Goal: Information Seeking & Learning: Learn about a topic

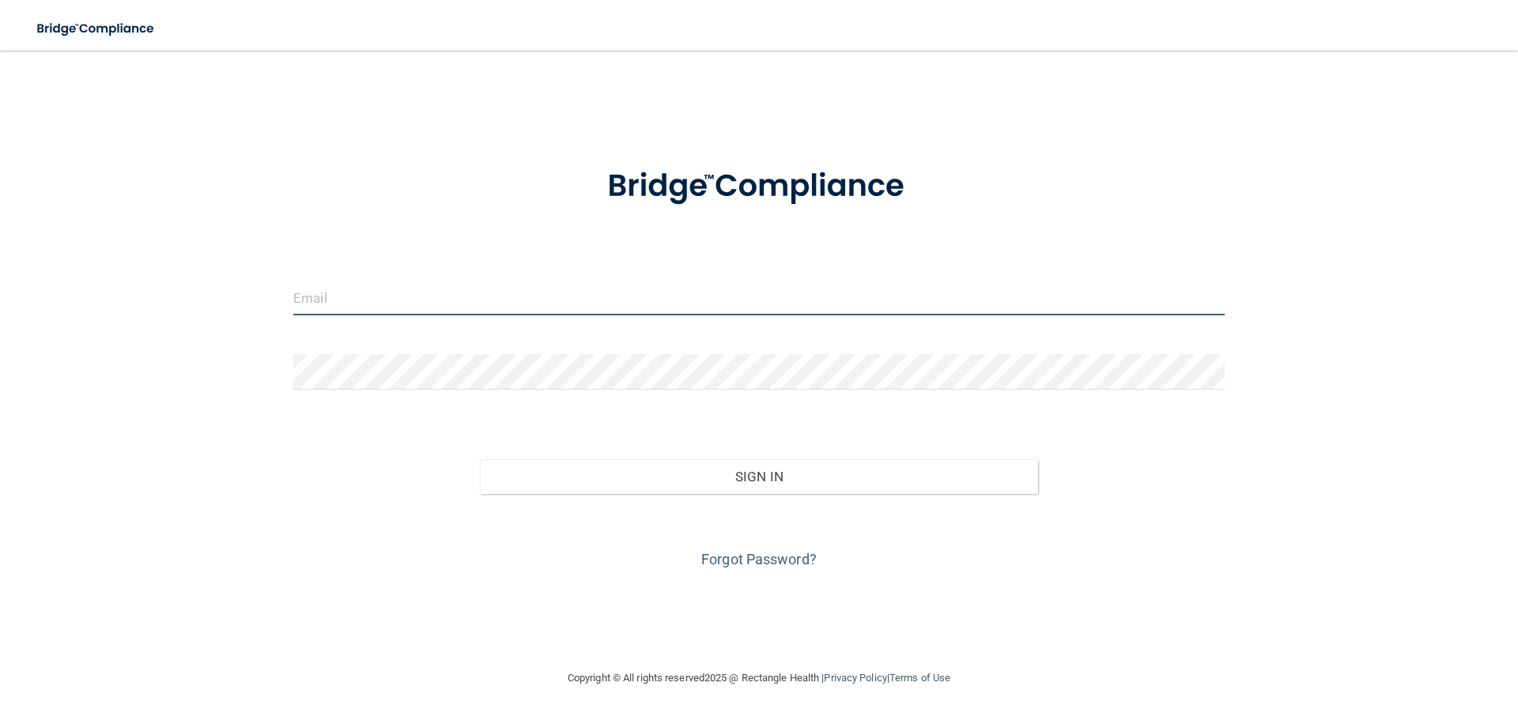
click at [380, 302] on input "email" at bounding box center [758, 298] width 931 height 36
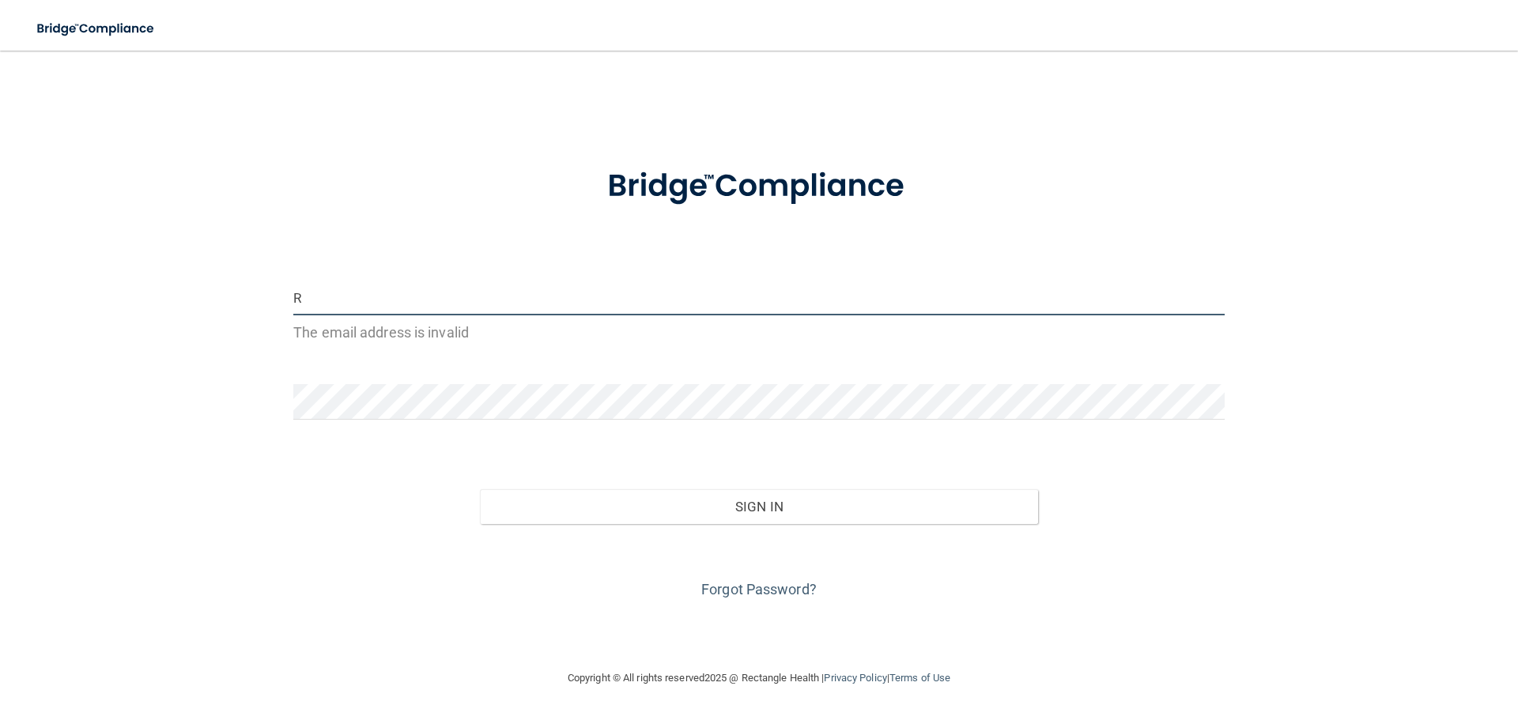
type input "R"
click at [151, 355] on div "R The email address is invalid Invalid email/password. You don't have permissio…" at bounding box center [759, 359] width 1455 height 587
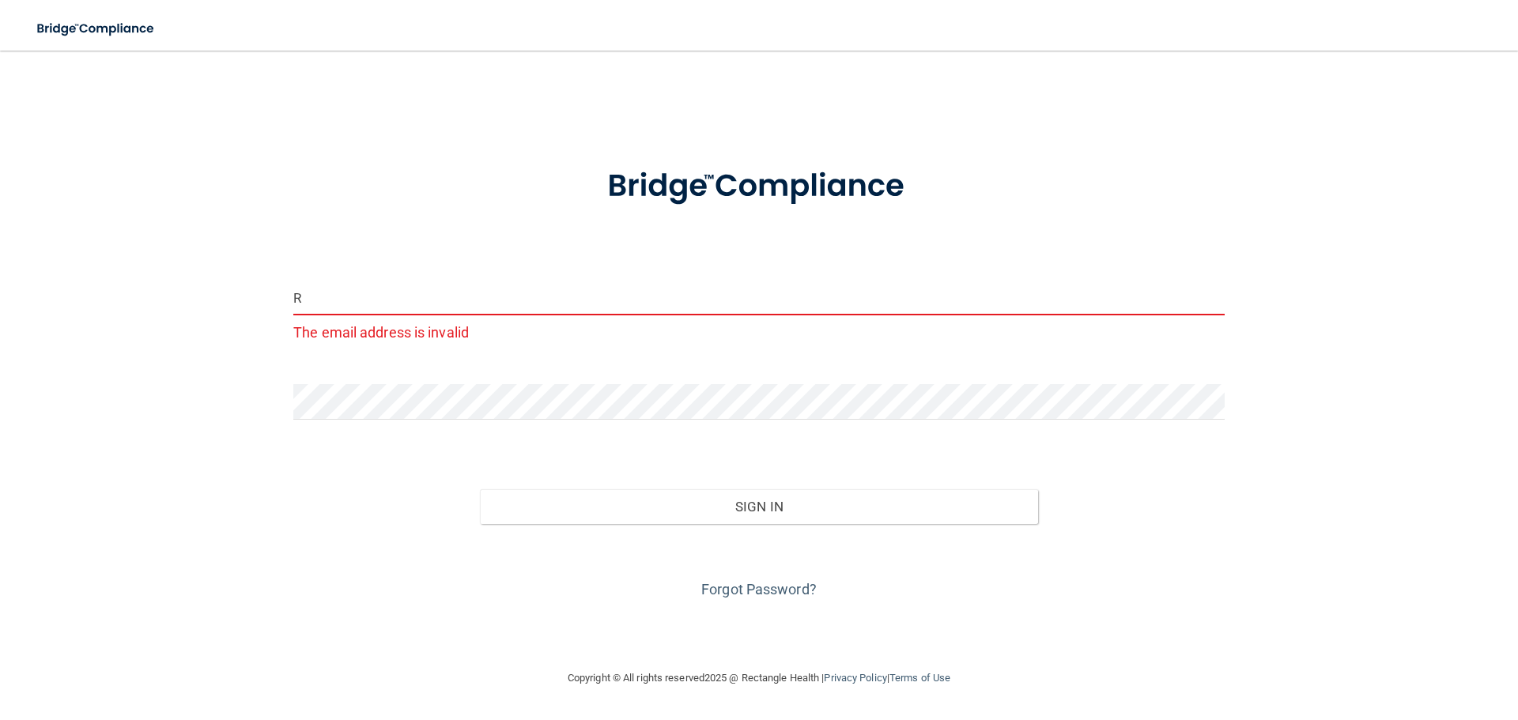
drag, startPoint x: 314, startPoint y: 307, endPoint x: 185, endPoint y: 312, distance: 129.0
click at [185, 312] on div "R The email address is invalid Invalid email/password. You don't have permissio…" at bounding box center [759, 359] width 1455 height 587
type input "RA"
drag, startPoint x: 310, startPoint y: 297, endPoint x: 244, endPoint y: 297, distance: 65.6
click at [244, 297] on div "RA The email address is invalid Invalid email/password. You don't have permissi…" at bounding box center [759, 359] width 1455 height 587
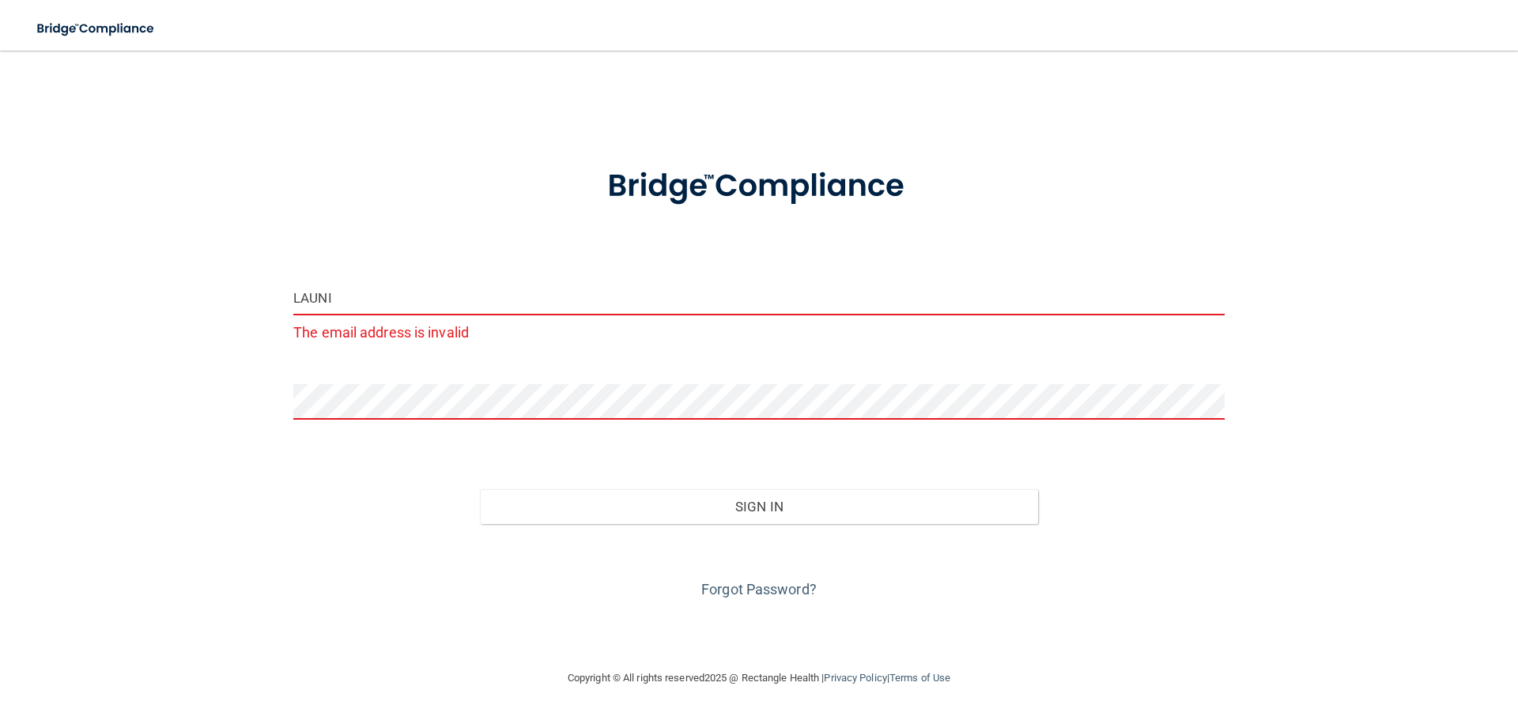
type input "[EMAIL_ADDRESS][DOMAIN_NAME]"
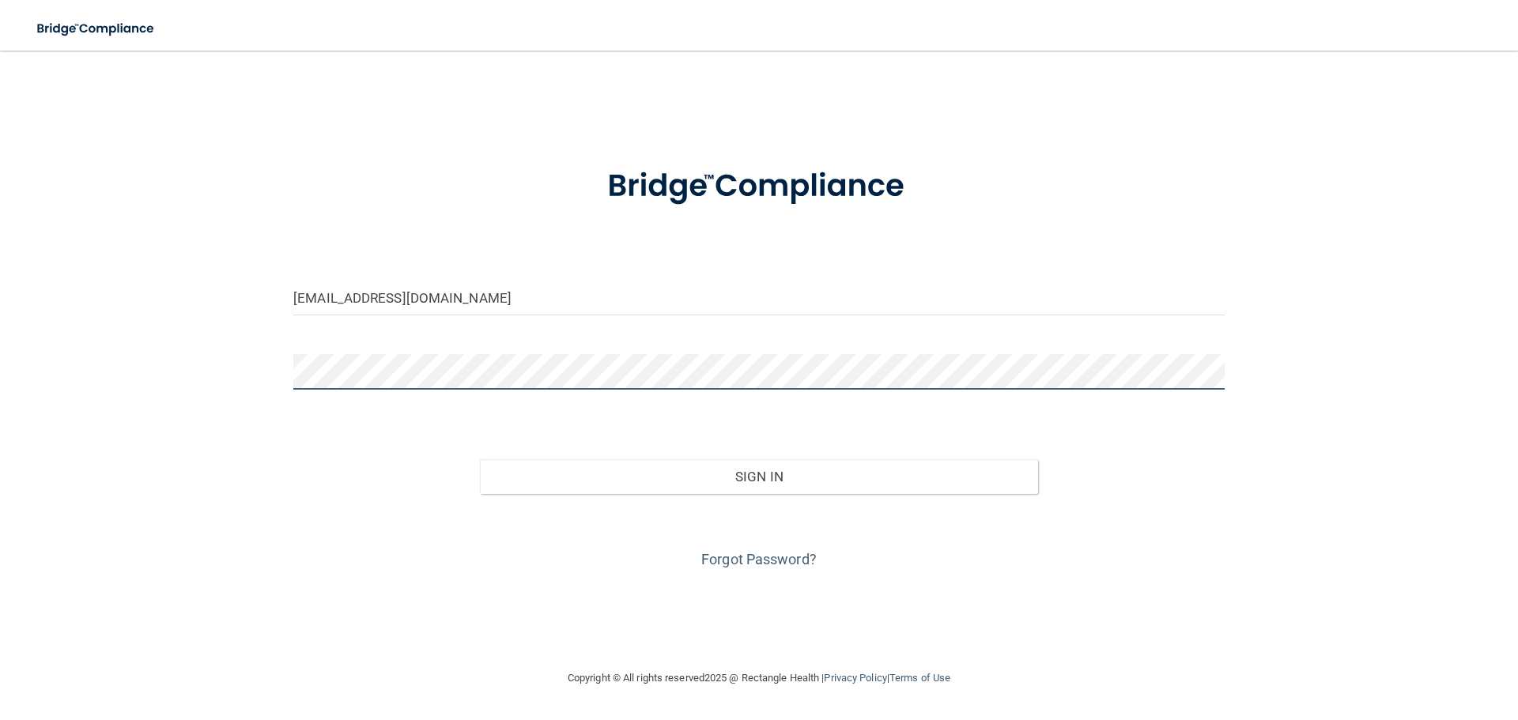
click at [480, 459] on button "Sign In" at bounding box center [759, 476] width 559 height 35
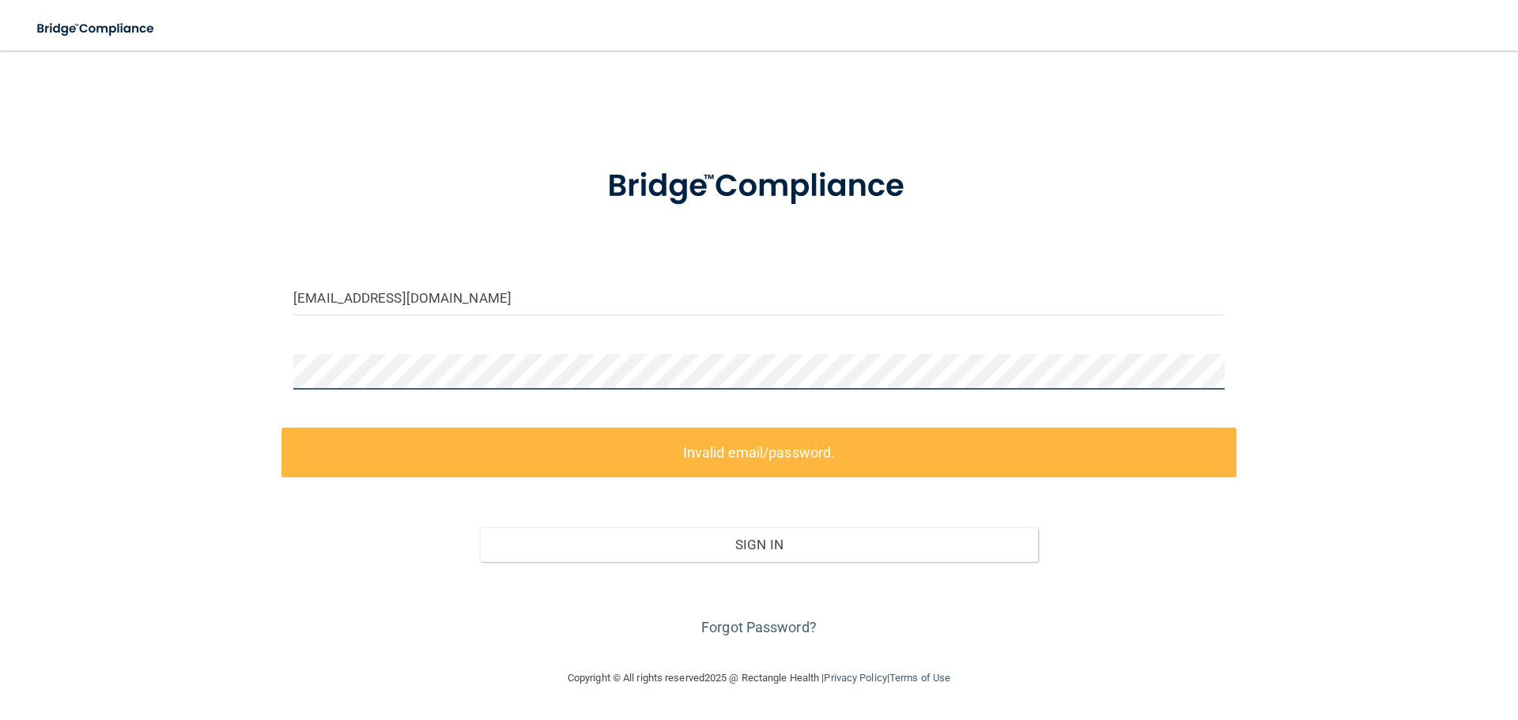
click at [240, 373] on div "[EMAIL_ADDRESS][DOMAIN_NAME] Invalid email/password. You don't have permission …" at bounding box center [759, 359] width 1455 height 587
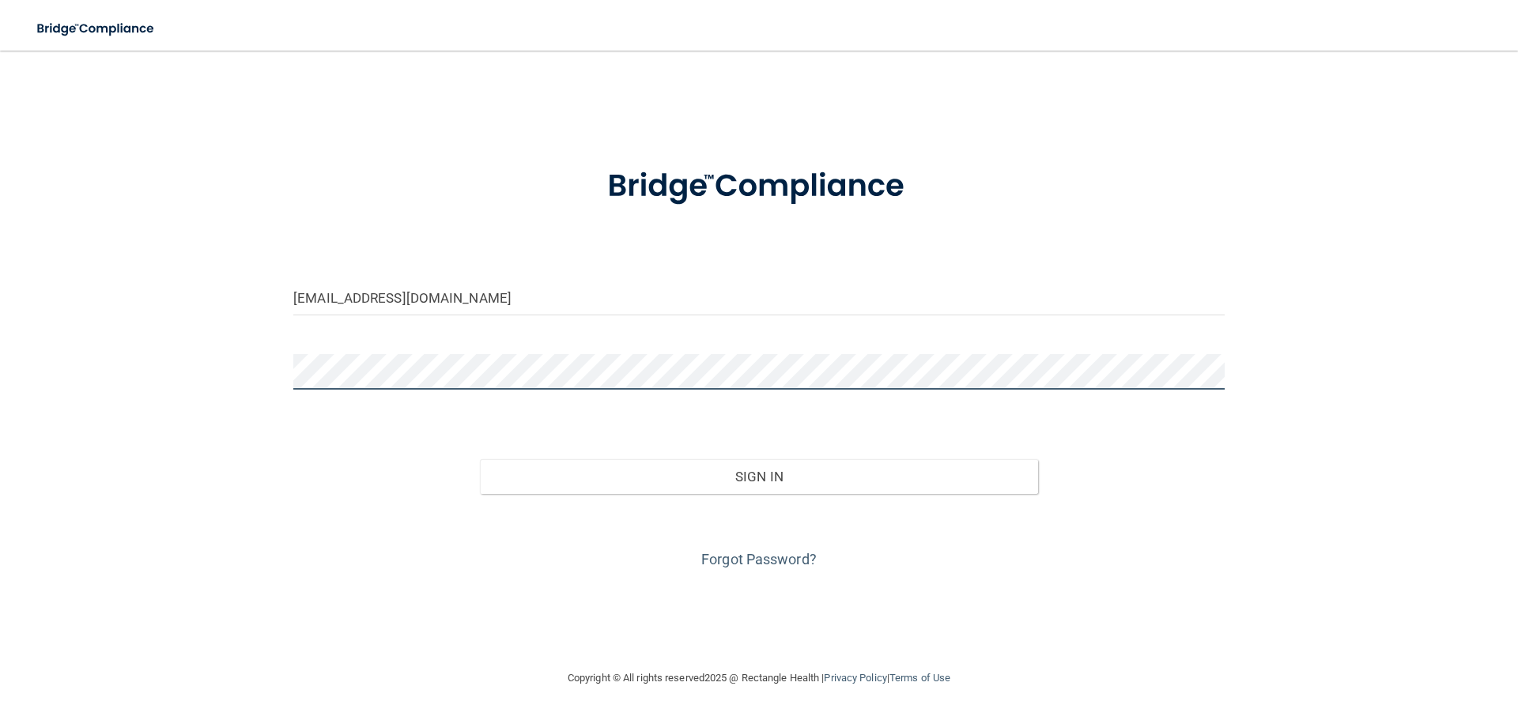
click at [480, 459] on button "Sign In" at bounding box center [759, 476] width 559 height 35
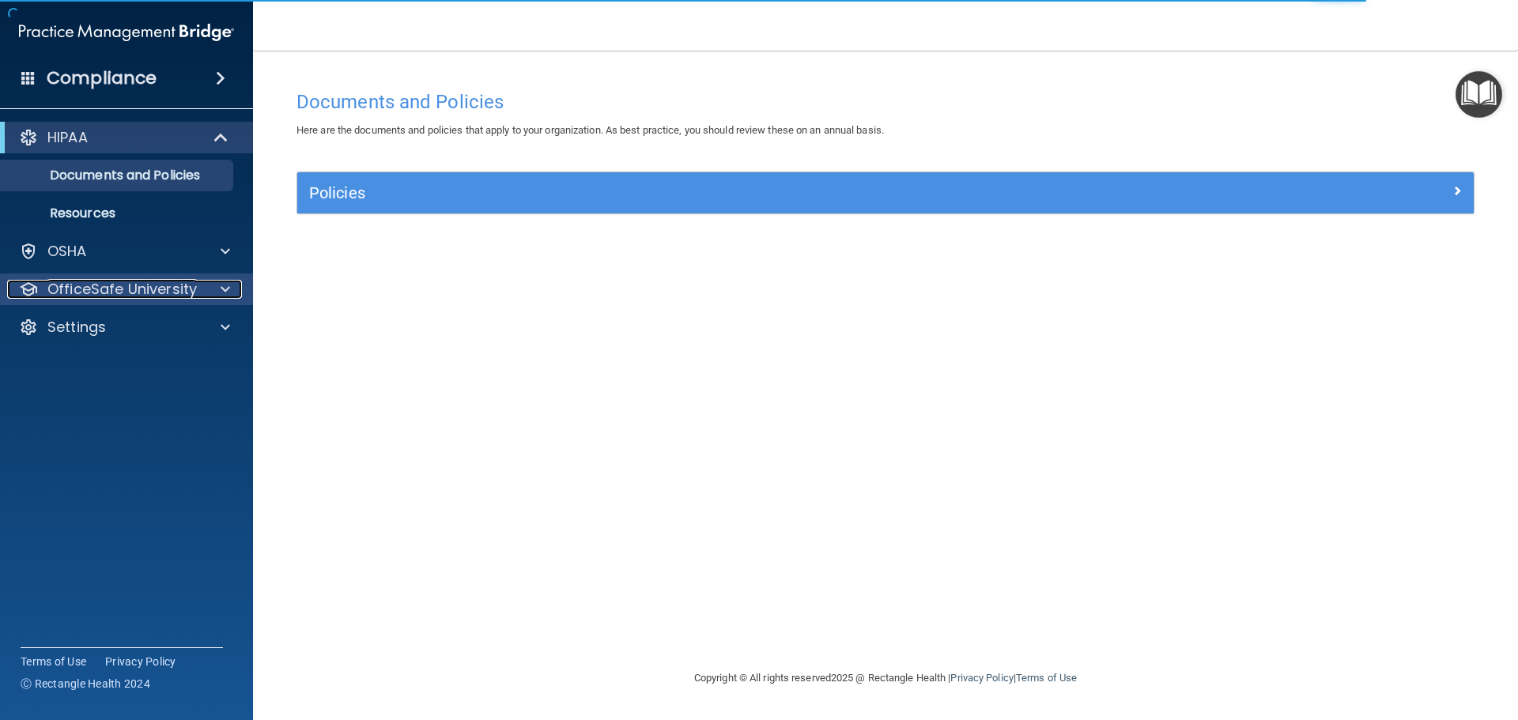
click at [223, 289] on span at bounding box center [225, 289] width 9 height 19
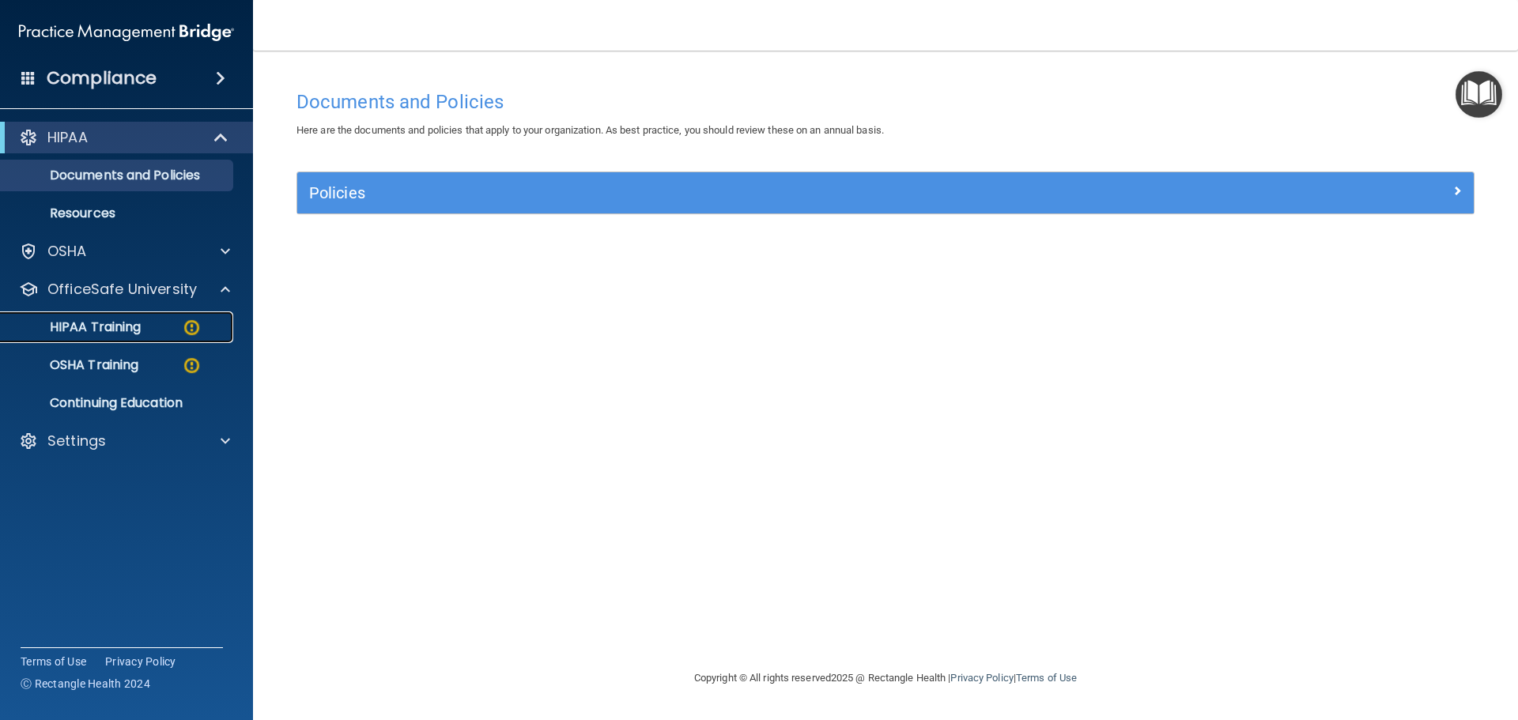
click at [173, 334] on div "HIPAA Training" at bounding box center [118, 327] width 216 height 16
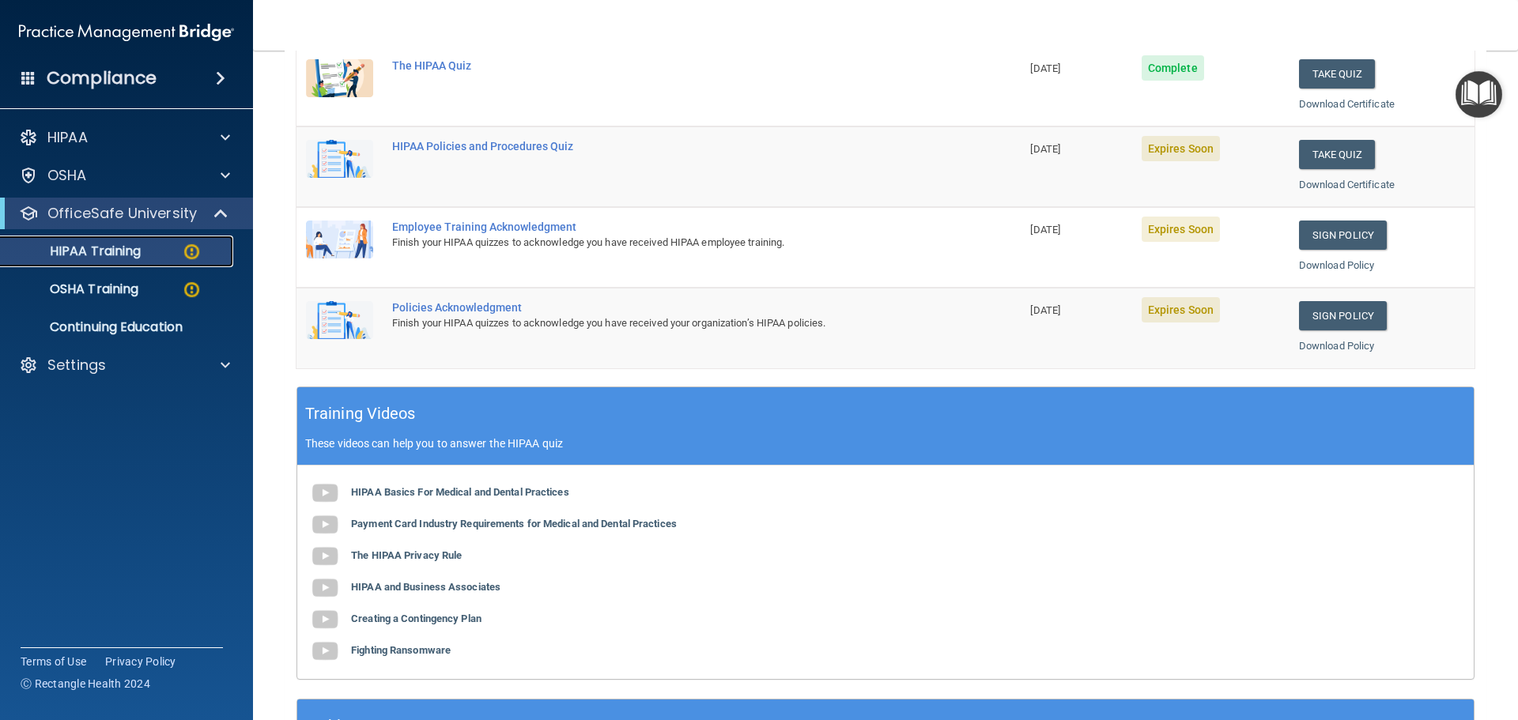
scroll to position [470, 0]
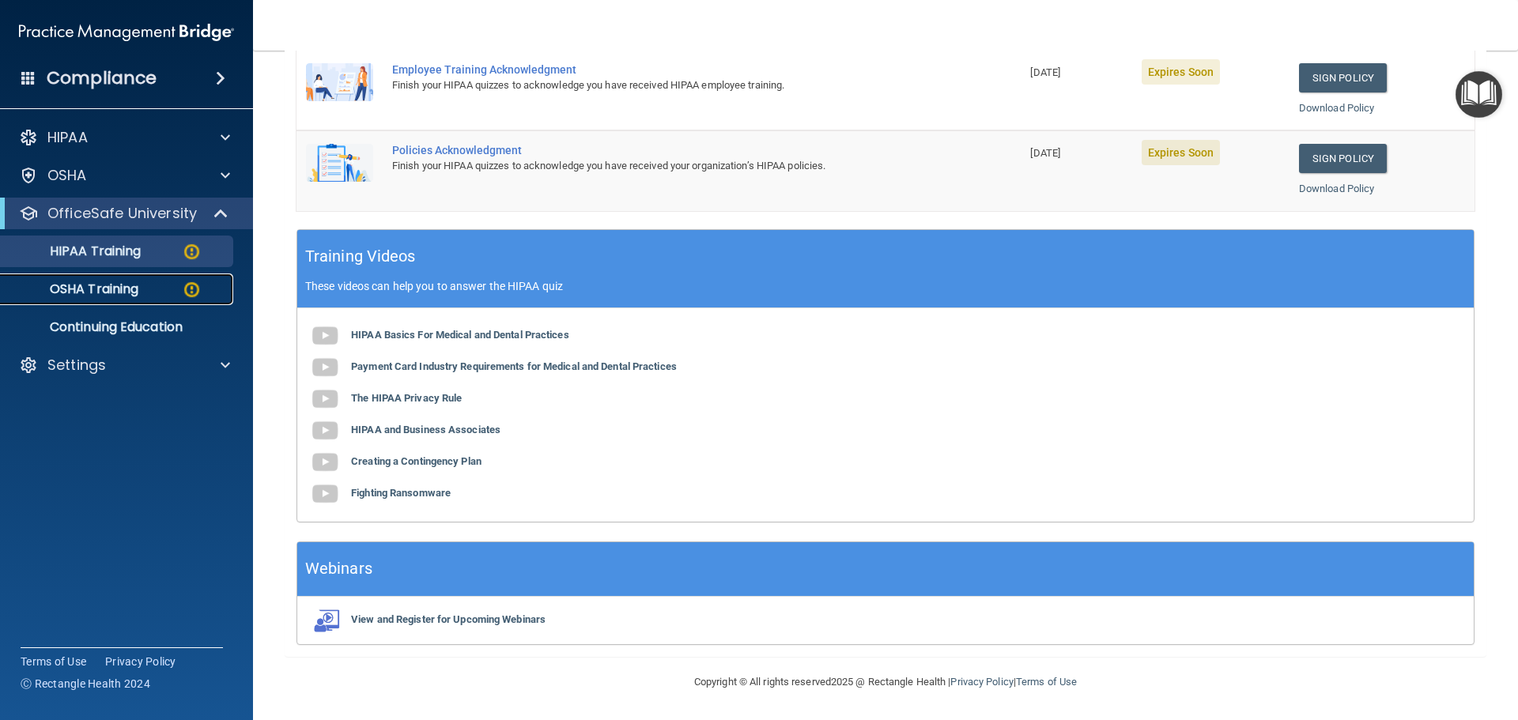
click at [168, 287] on div "OSHA Training" at bounding box center [118, 289] width 216 height 16
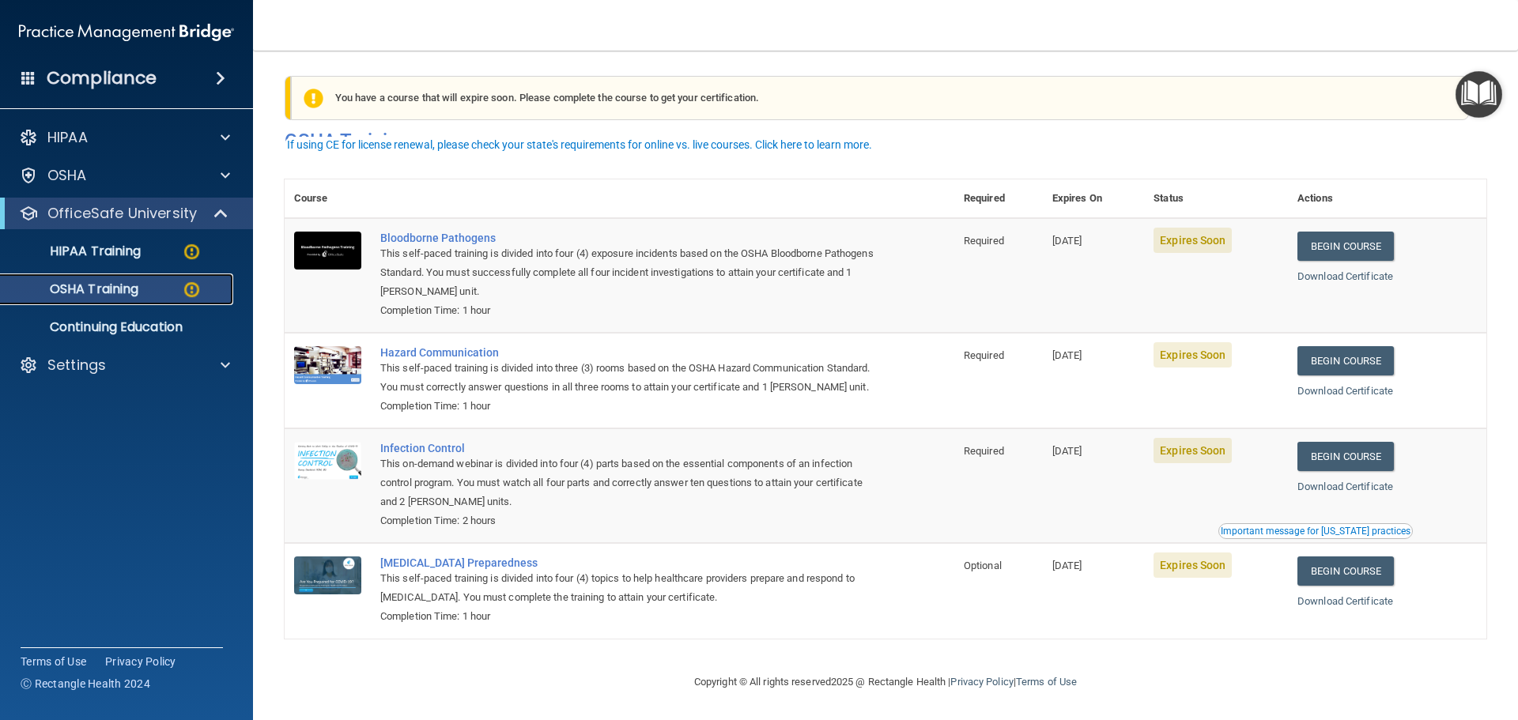
scroll to position [26, 0]
click at [94, 240] on link "HIPAA Training" at bounding box center [108, 252] width 249 height 32
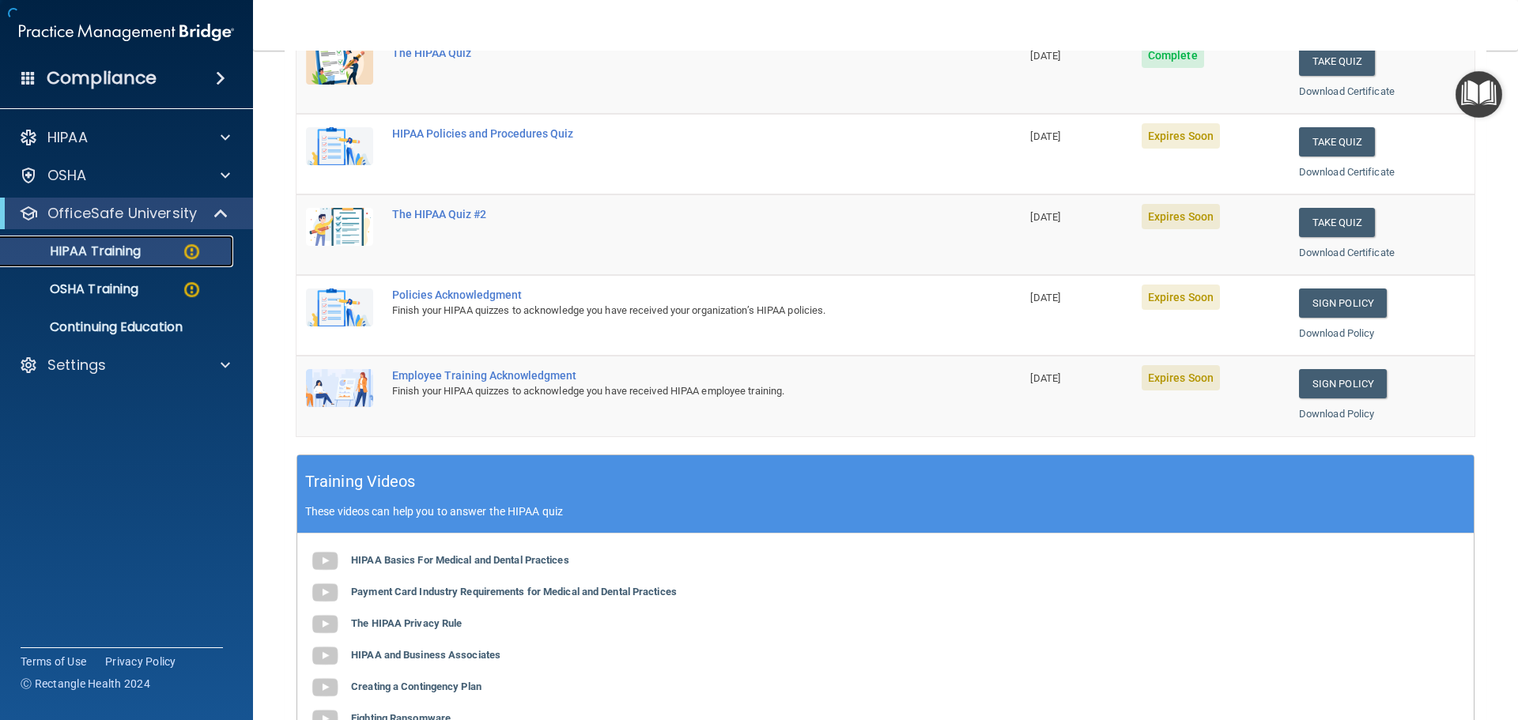
scroll to position [49, 0]
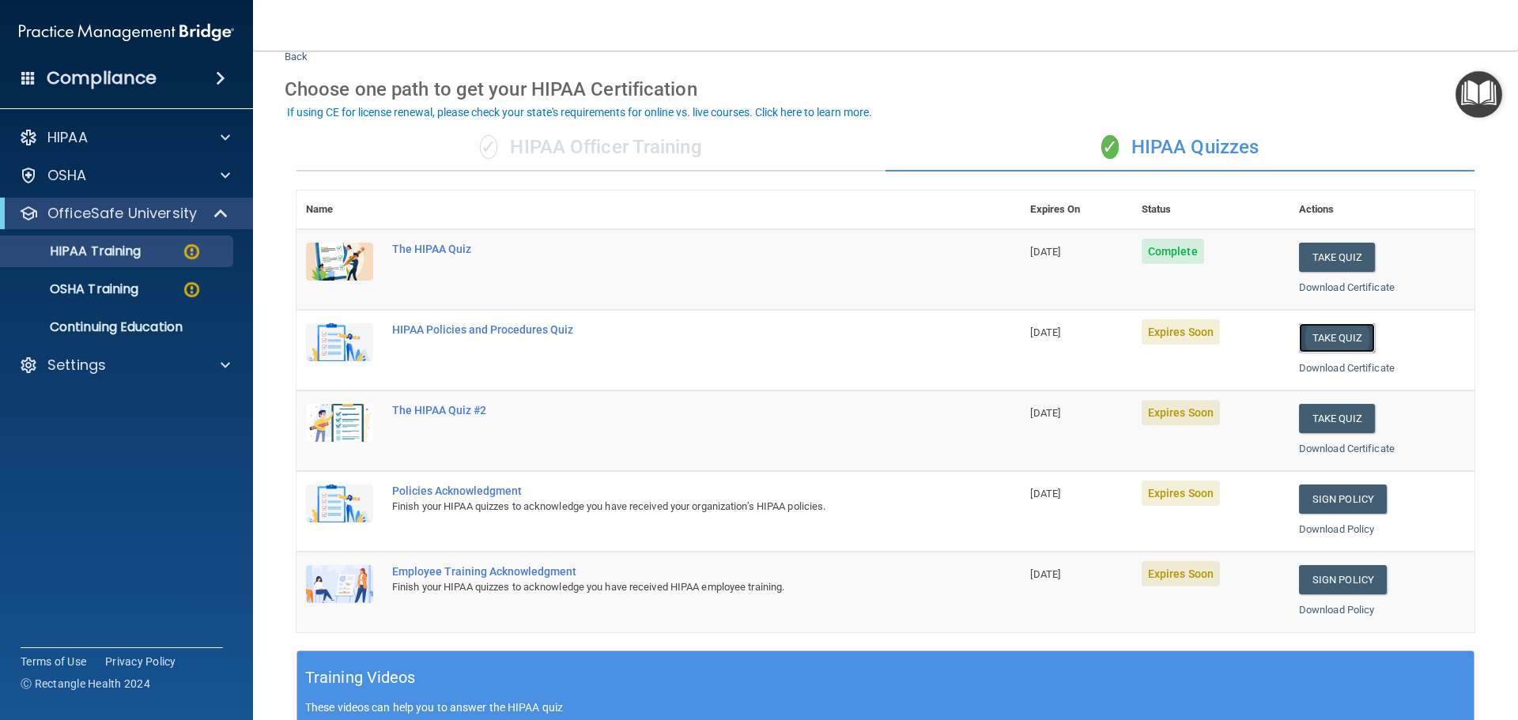
click at [1339, 328] on button "Take Quiz" at bounding box center [1337, 337] width 76 height 29
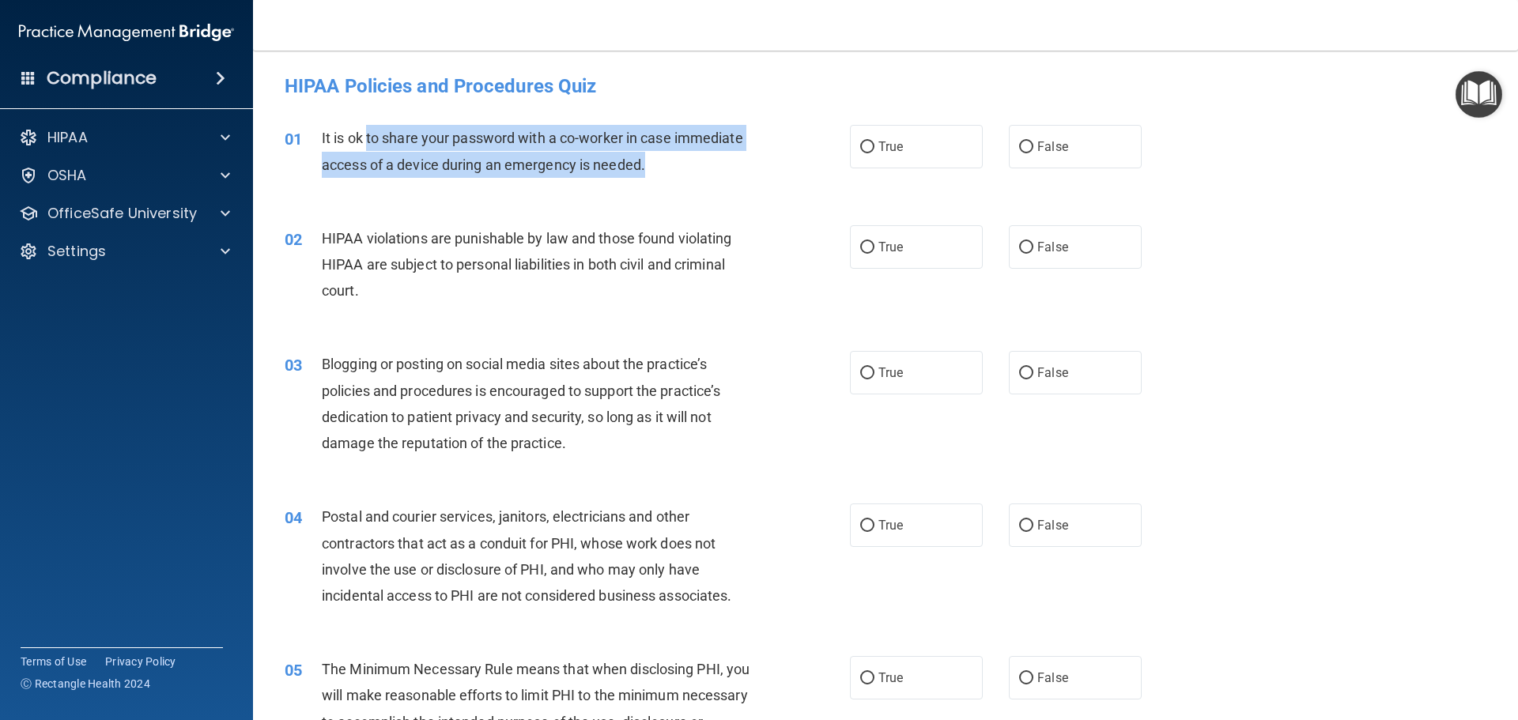
drag, startPoint x: 366, startPoint y: 142, endPoint x: 669, endPoint y: 161, distance: 303.4
click at [669, 161] on div "It is ok to share your password with a co-worker in case immediate access of a …" at bounding box center [543, 151] width 442 height 52
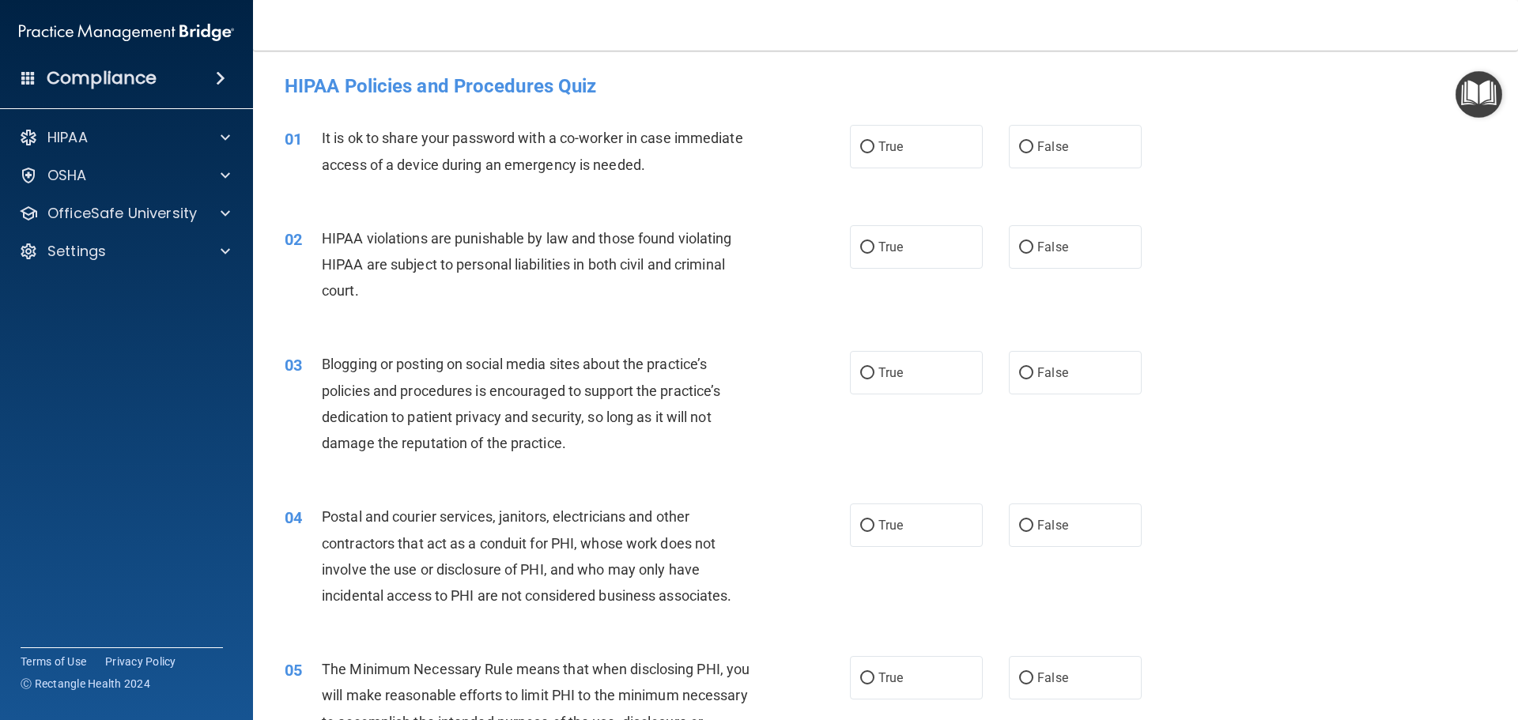
click at [676, 197] on div "01 It is ok to share your password with a co-worker in case immediate access of…" at bounding box center [886, 155] width 1226 height 100
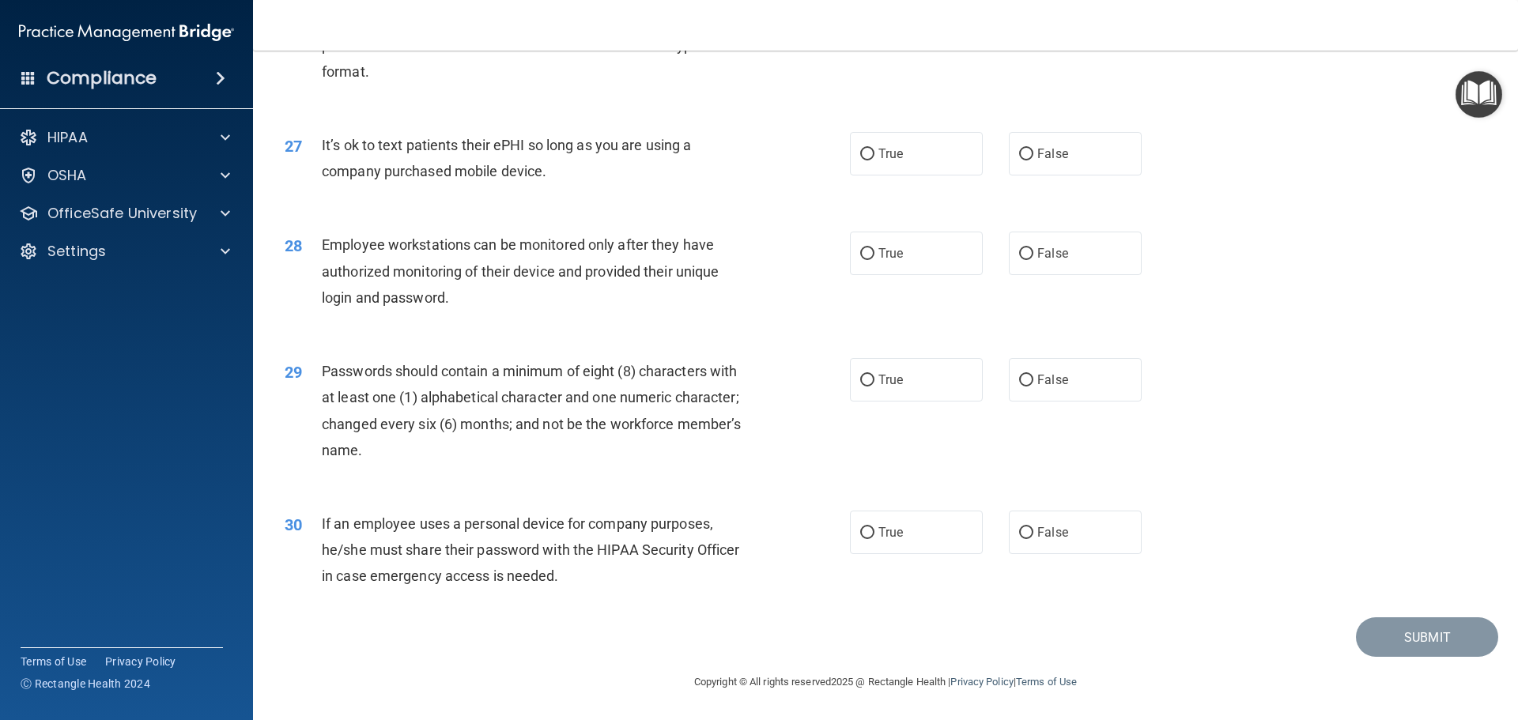
scroll to position [3249, 0]
